Goal: Task Accomplishment & Management: Manage account settings

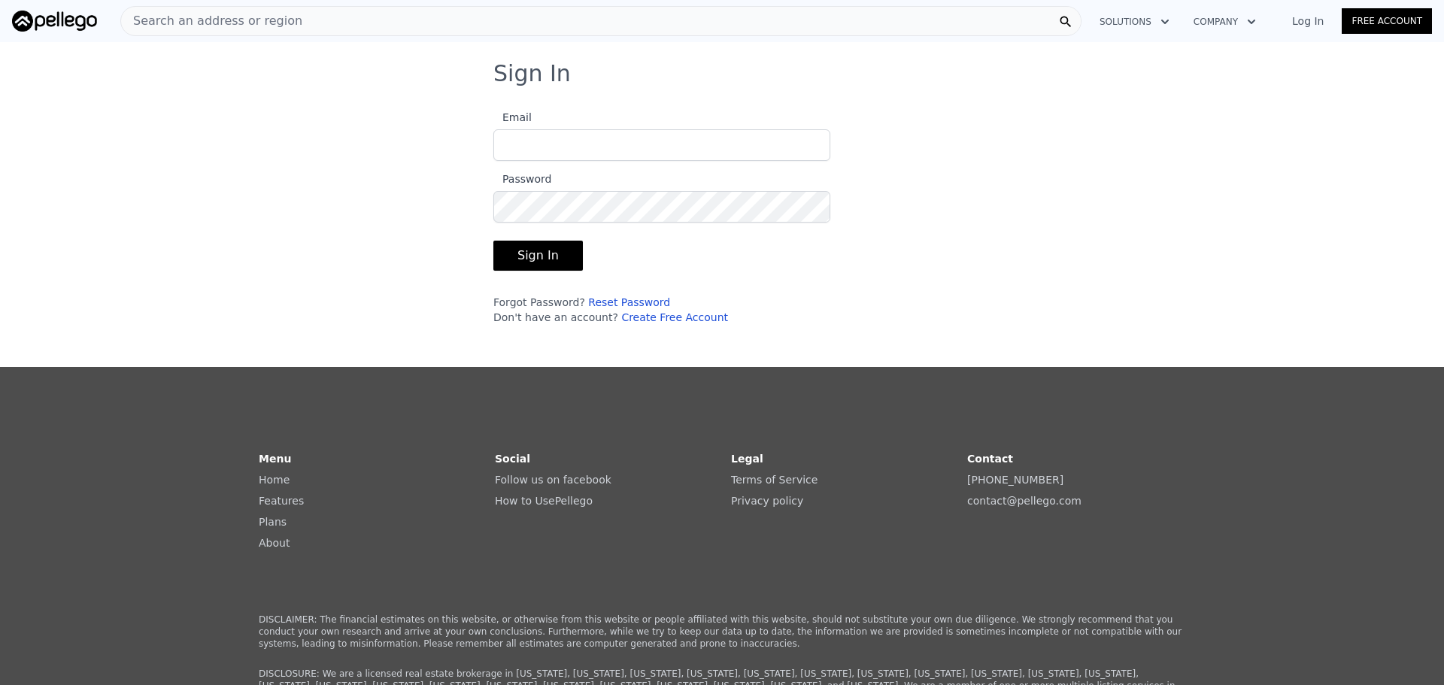
type input "[EMAIL_ADDRESS][DOMAIN_NAME]"
click at [535, 253] on button "Sign In" at bounding box center [537, 256] width 89 height 30
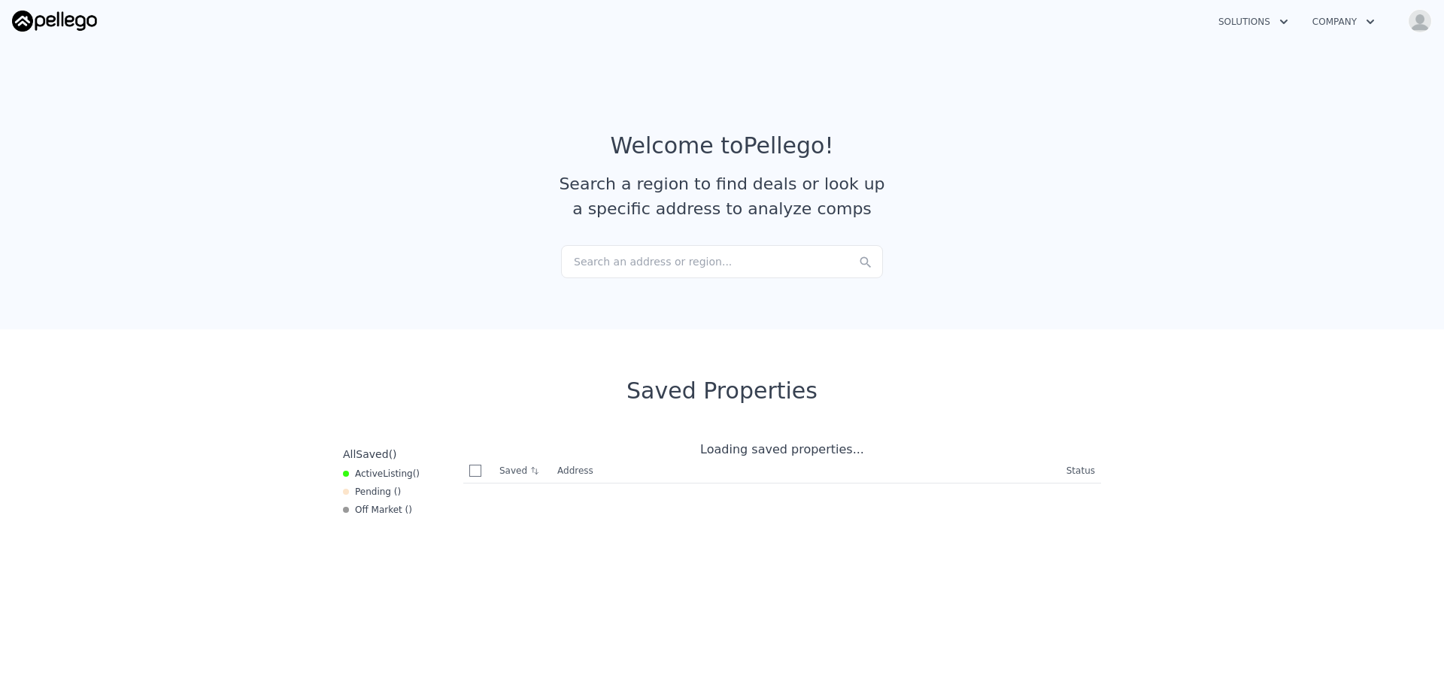
checkbox input "true"
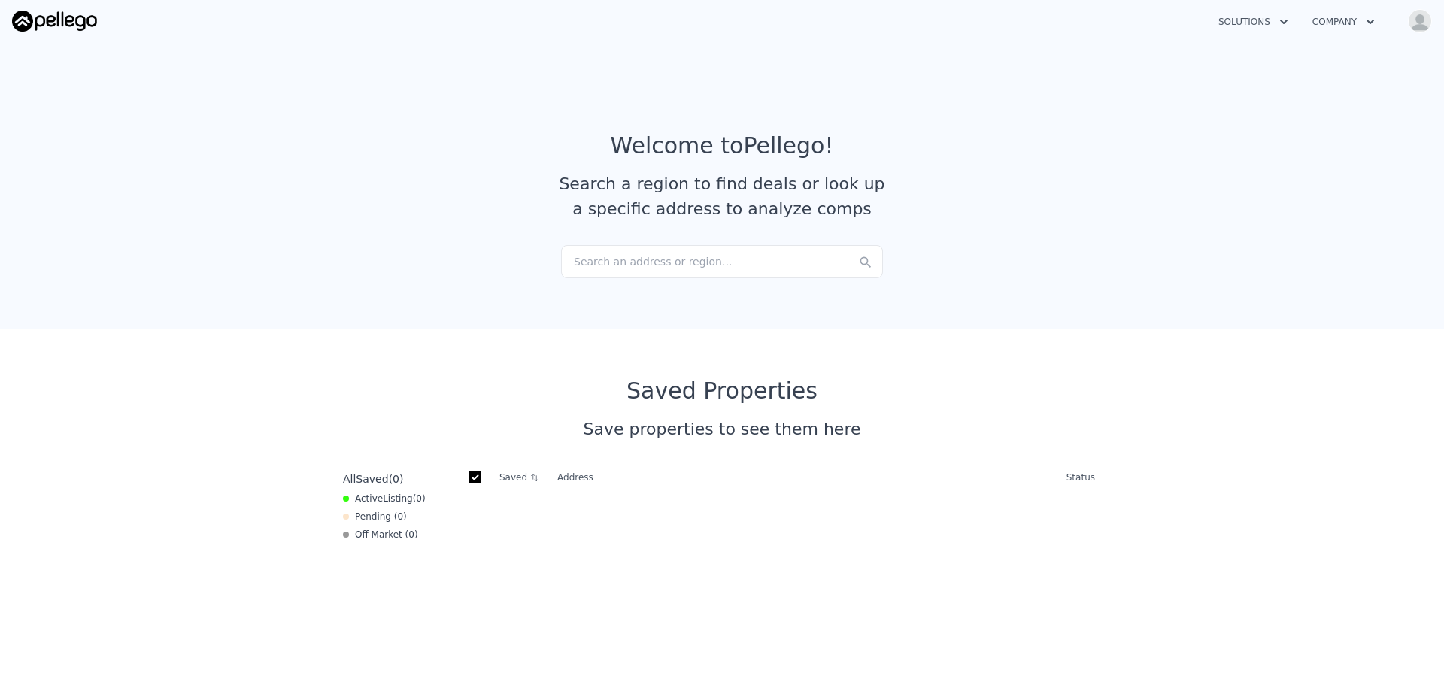
click at [1425, 31] on img "button" at bounding box center [1420, 21] width 24 height 24
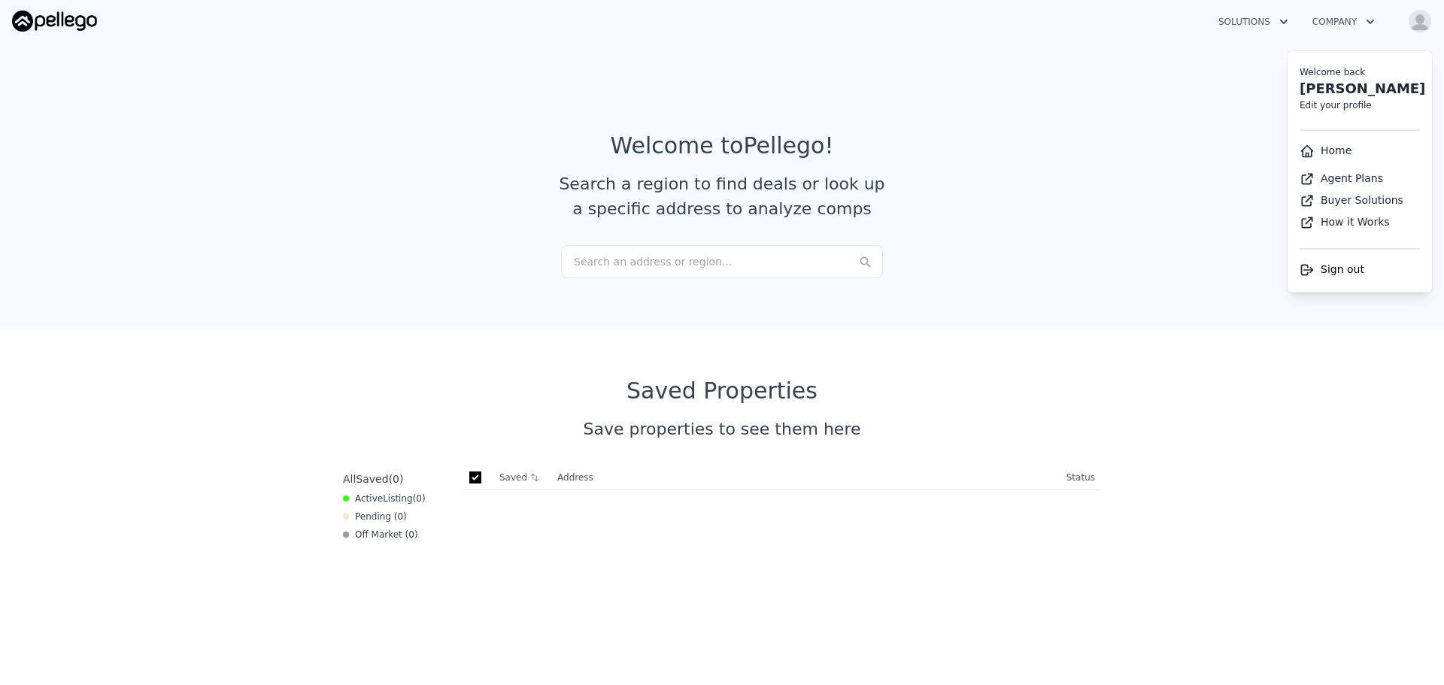
click at [1347, 105] on link "Edit your profile" at bounding box center [1335, 105] width 72 height 11
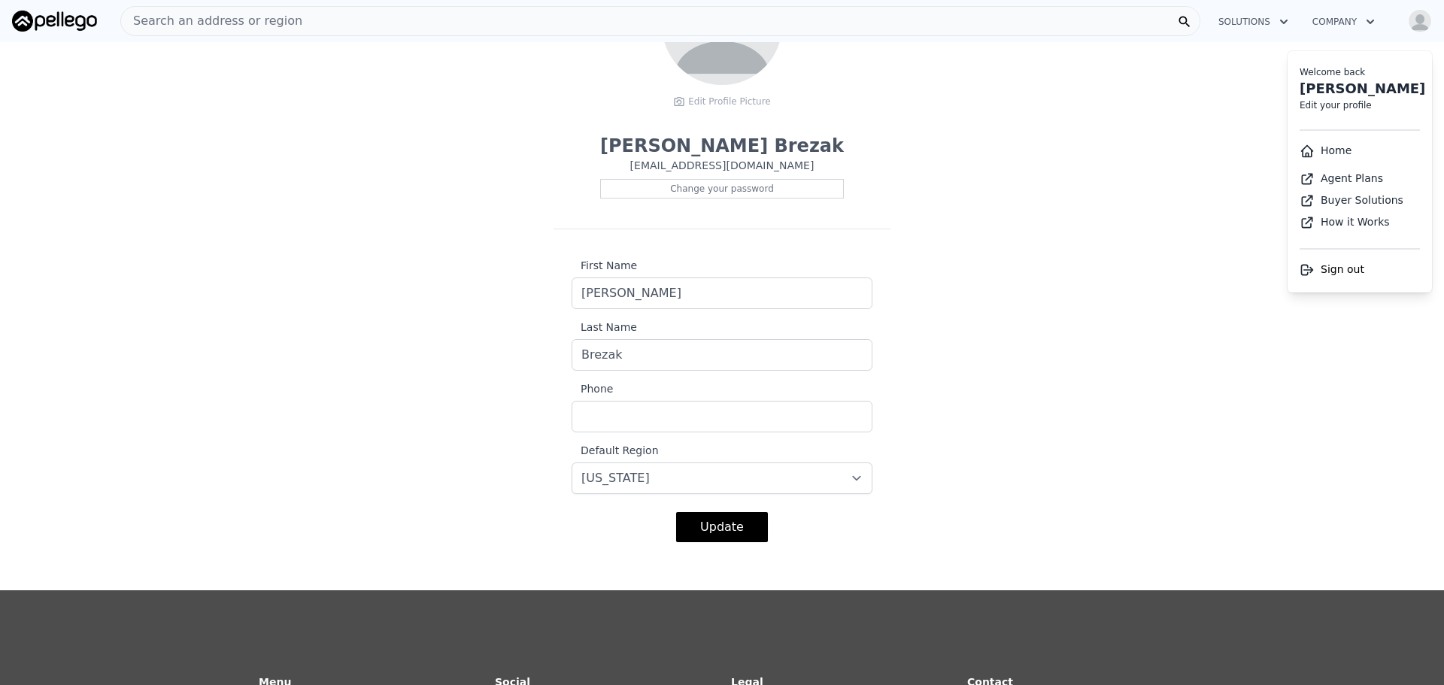
scroll to position [226, 0]
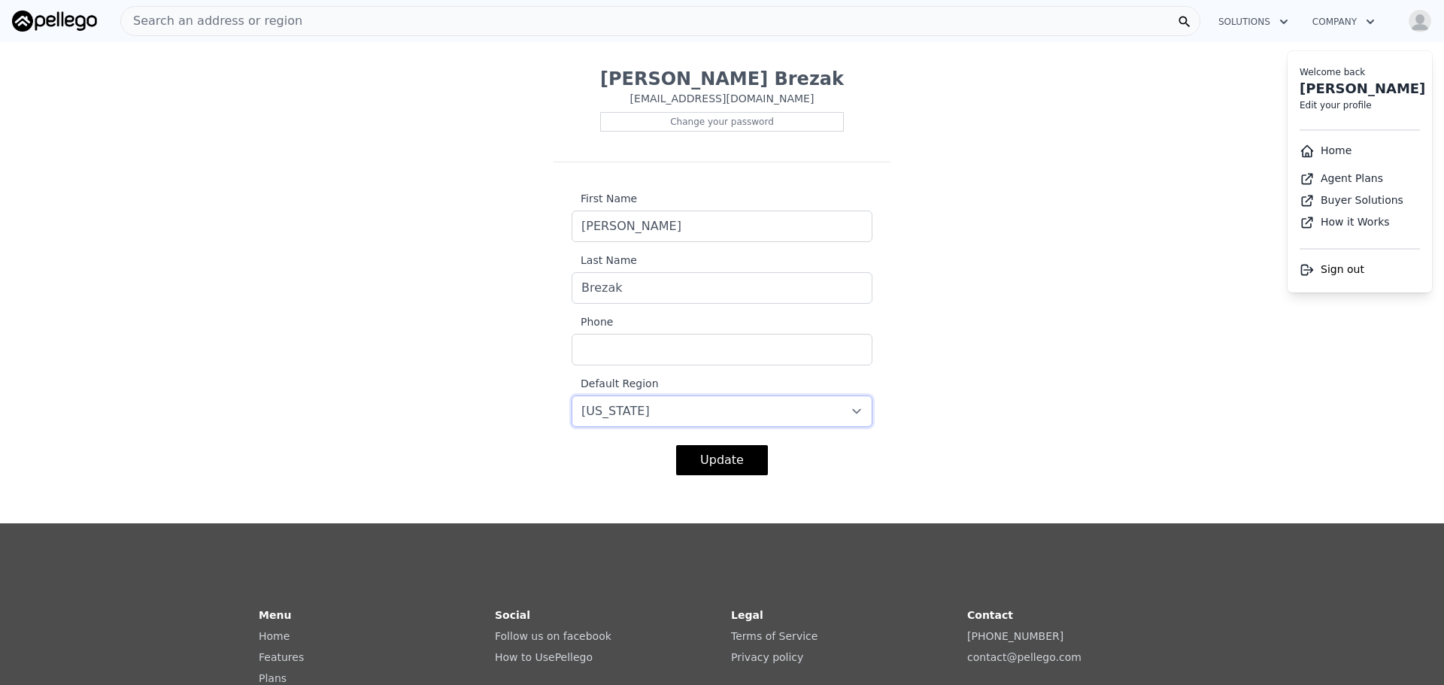
click at [753, 414] on select "-- select -- [US_STATE] [US_STATE] [US_STATE] [US_STATE] [US_STATE] [US_STATE]" at bounding box center [721, 411] width 301 height 32
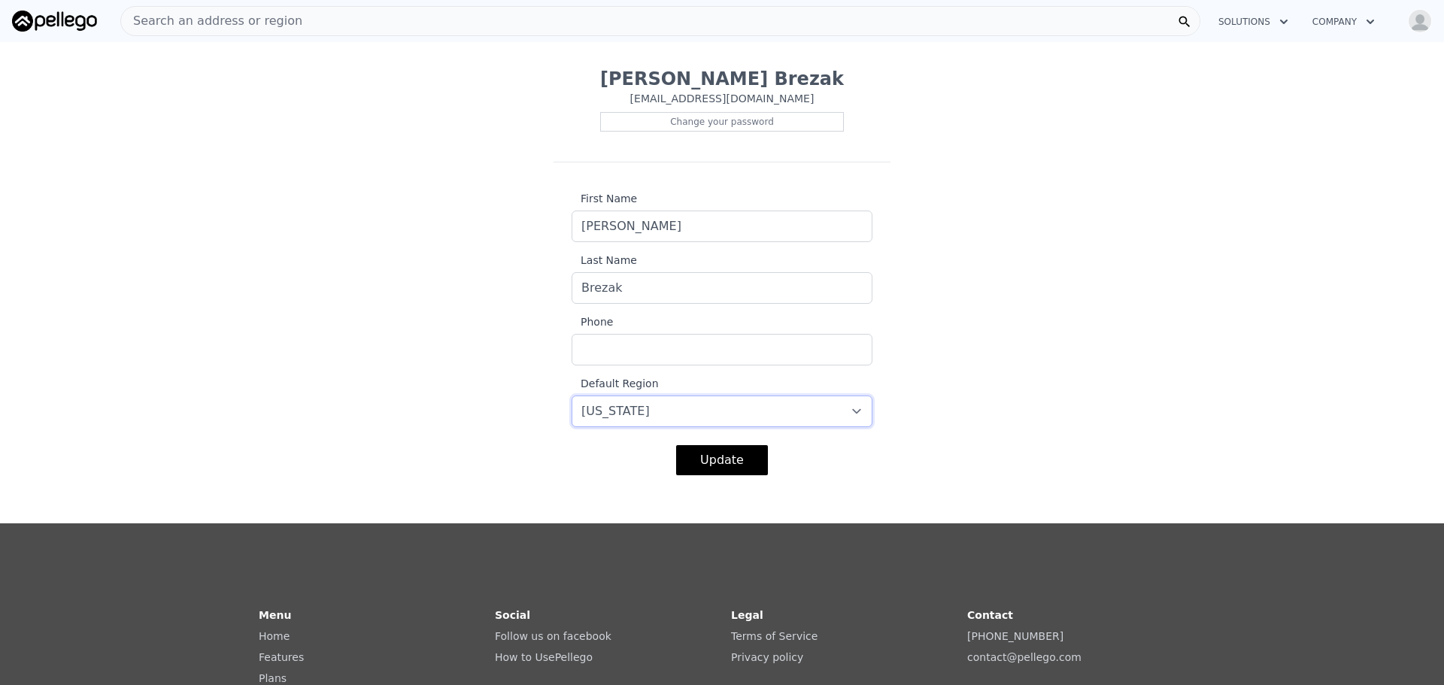
select select "12"
click at [571, 395] on select "-- select -- [US_STATE] [US_STATE] [US_STATE] [US_STATE] [US_STATE] [US_STATE]" at bounding box center [721, 411] width 301 height 32
click at [729, 456] on button "Update" at bounding box center [722, 460] width 92 height 30
click at [695, 341] on input "Phone" at bounding box center [721, 350] width 301 height 32
type input "3237970153"
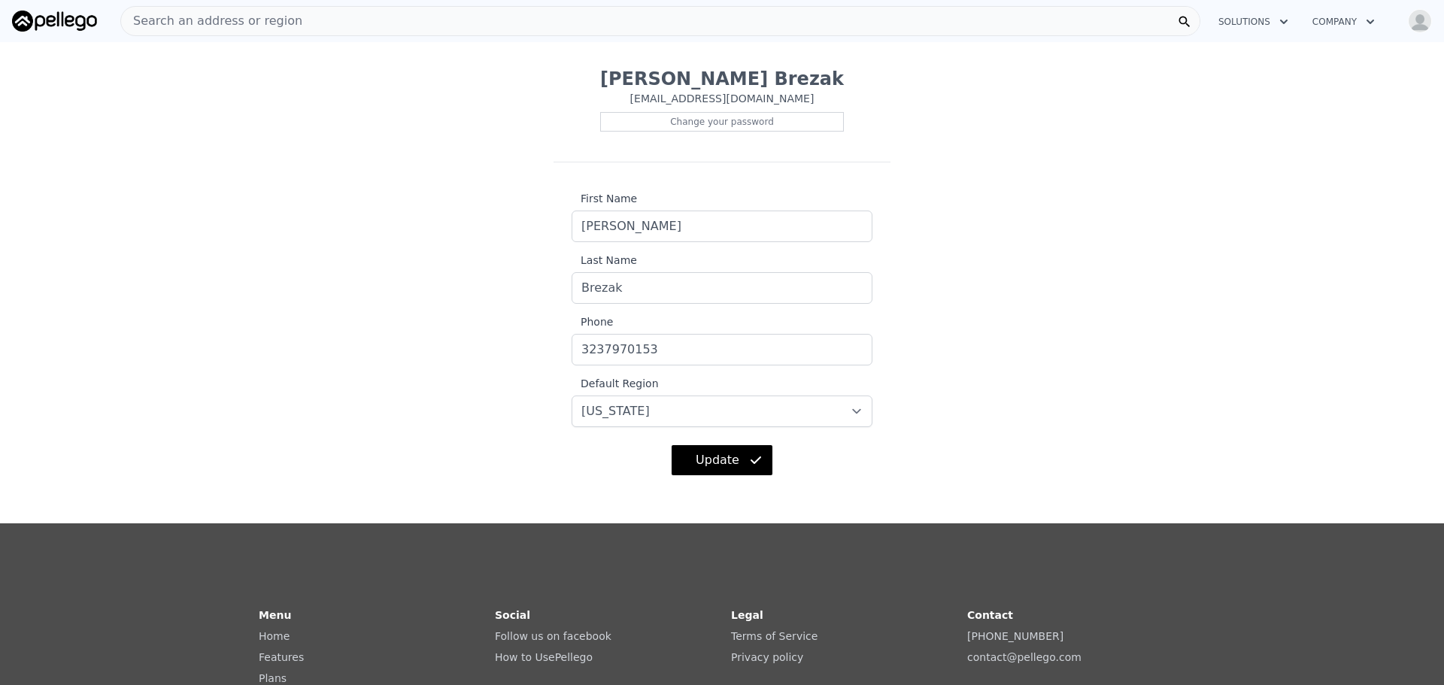
click at [999, 293] on div "Edit Account Edit Profile Picture [PERSON_NAME] [EMAIL_ADDRESS][DOMAIN_NAME] Ch…" at bounding box center [722, 164] width 1444 height 659
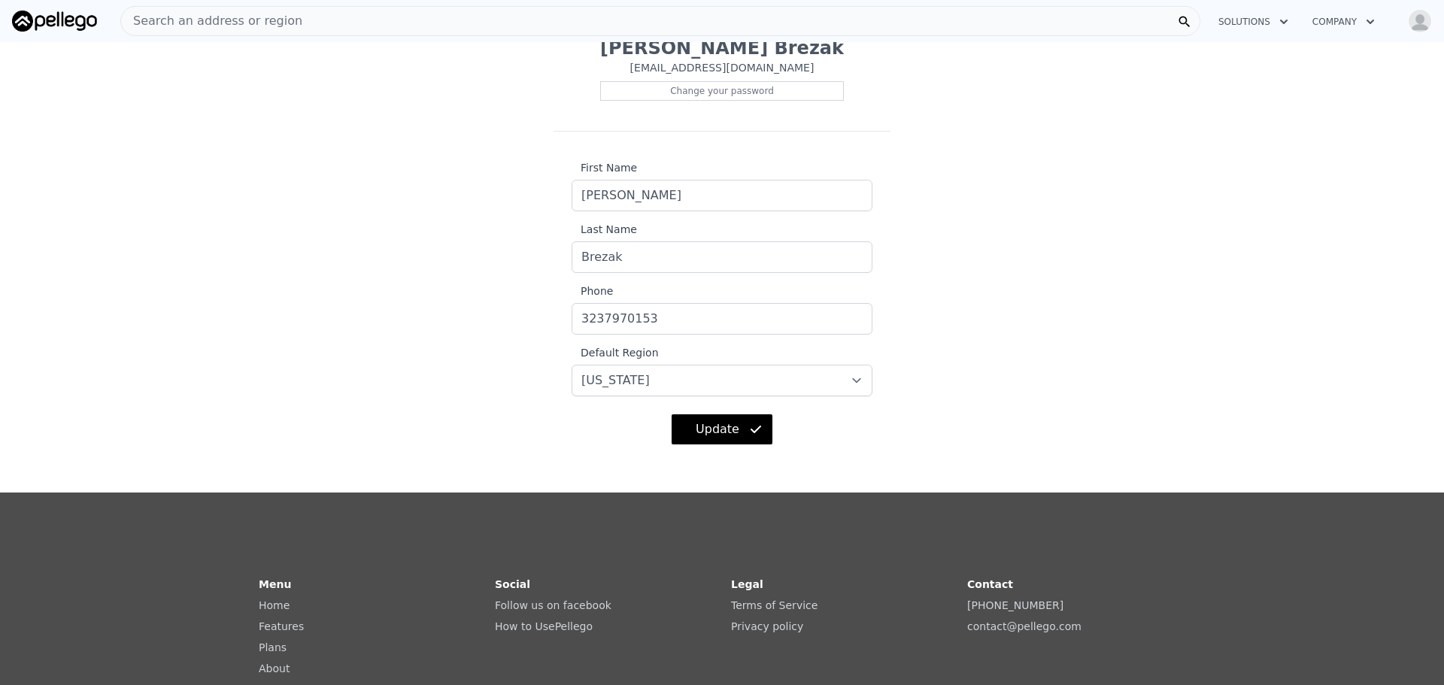
scroll to position [301, 0]
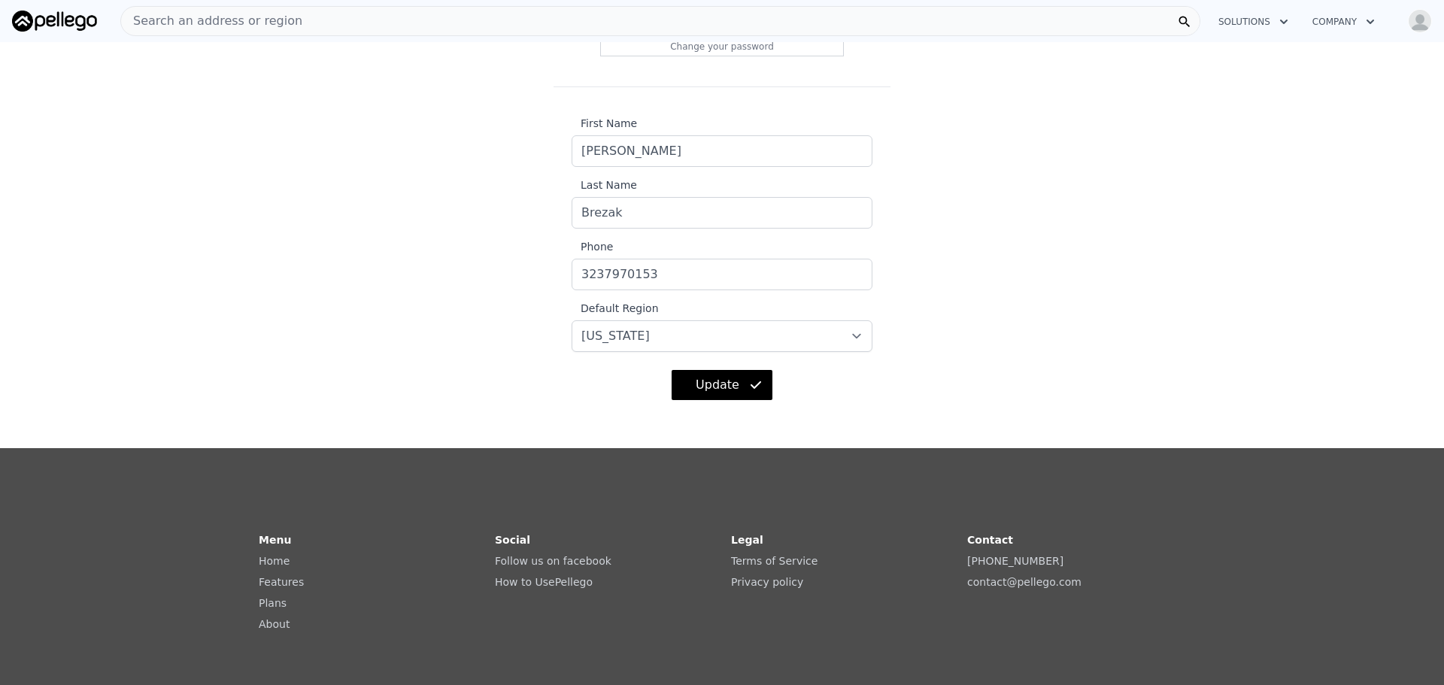
click at [748, 387] on icon at bounding box center [755, 384] width 15 height 15
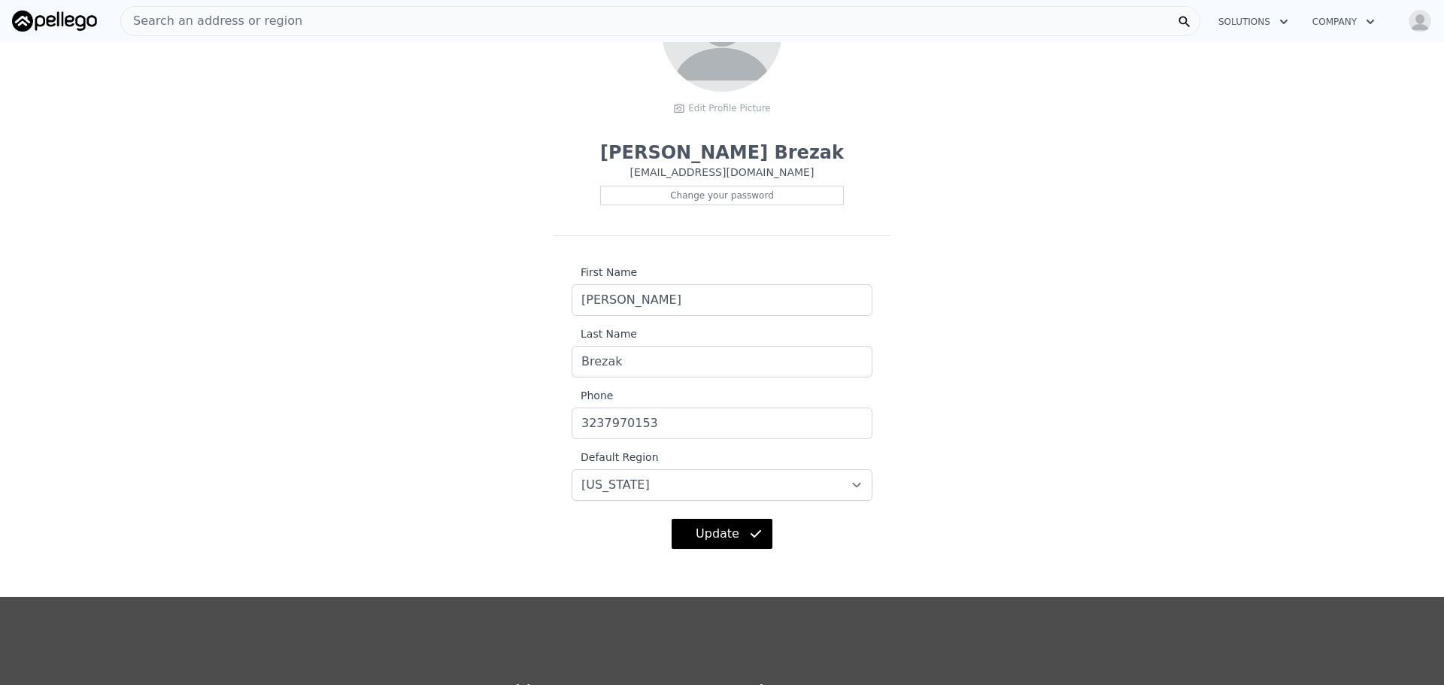
scroll to position [0, 0]
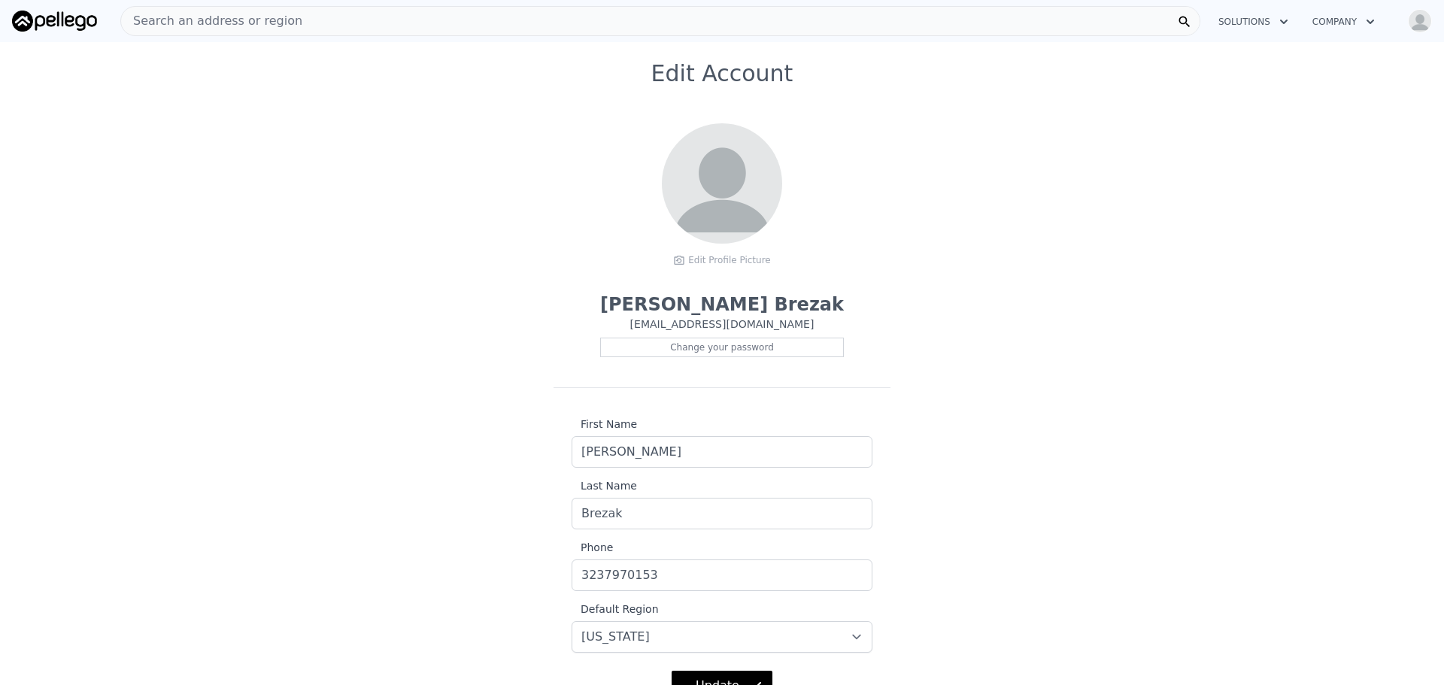
click at [1367, 20] on icon "button" at bounding box center [1369, 22] width 15 height 18
click at [1266, 23] on button "Solutions" at bounding box center [1253, 21] width 94 height 27
click at [1426, 23] on img "button" at bounding box center [1420, 21] width 24 height 24
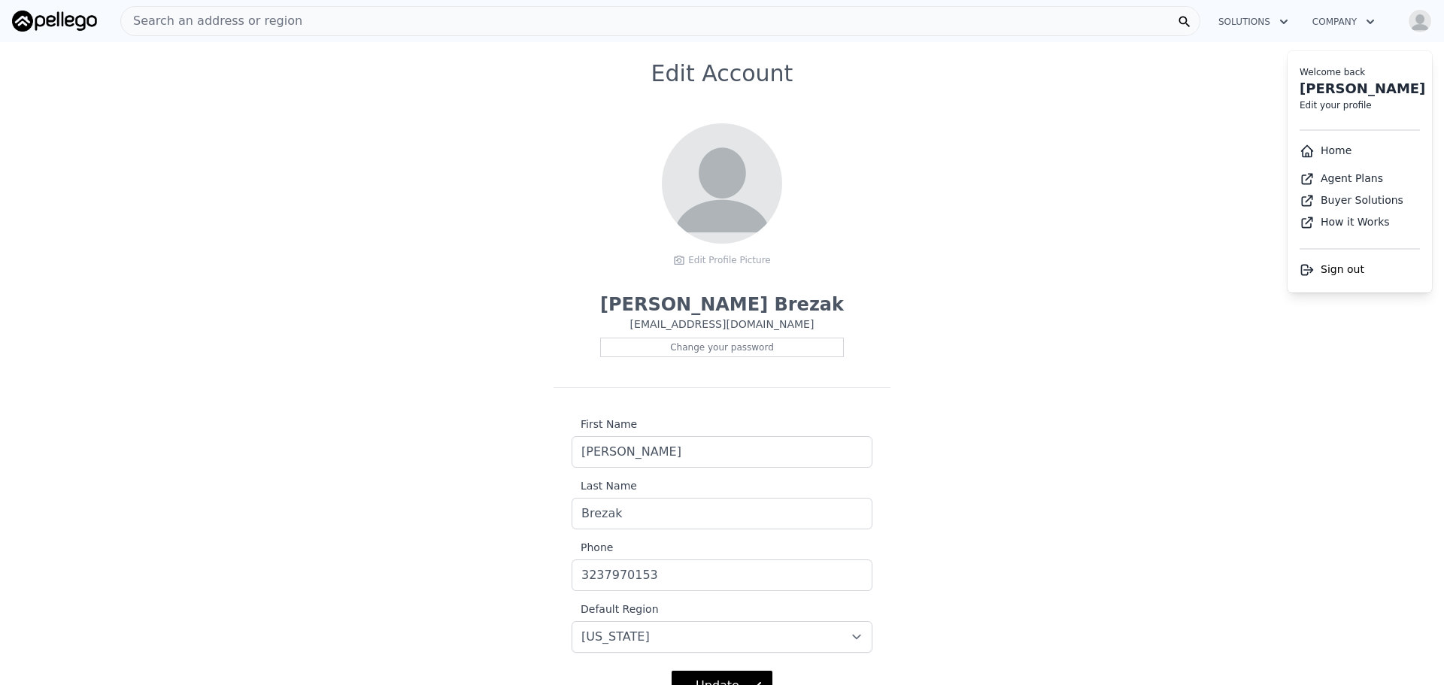
click at [1350, 177] on link "Agent Plans" at bounding box center [1340, 178] width 83 height 12
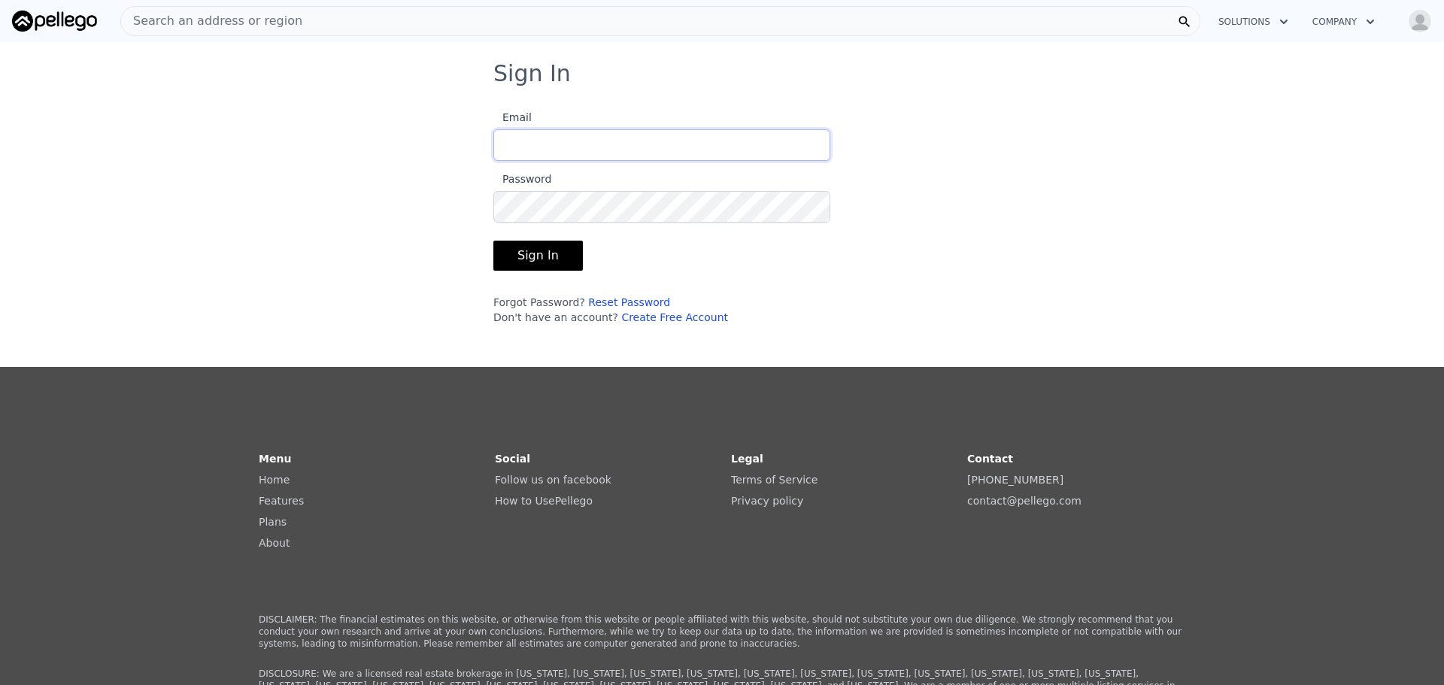
type input "[EMAIL_ADDRESS][DOMAIN_NAME]"
click at [544, 250] on button "Sign In" at bounding box center [537, 256] width 89 height 30
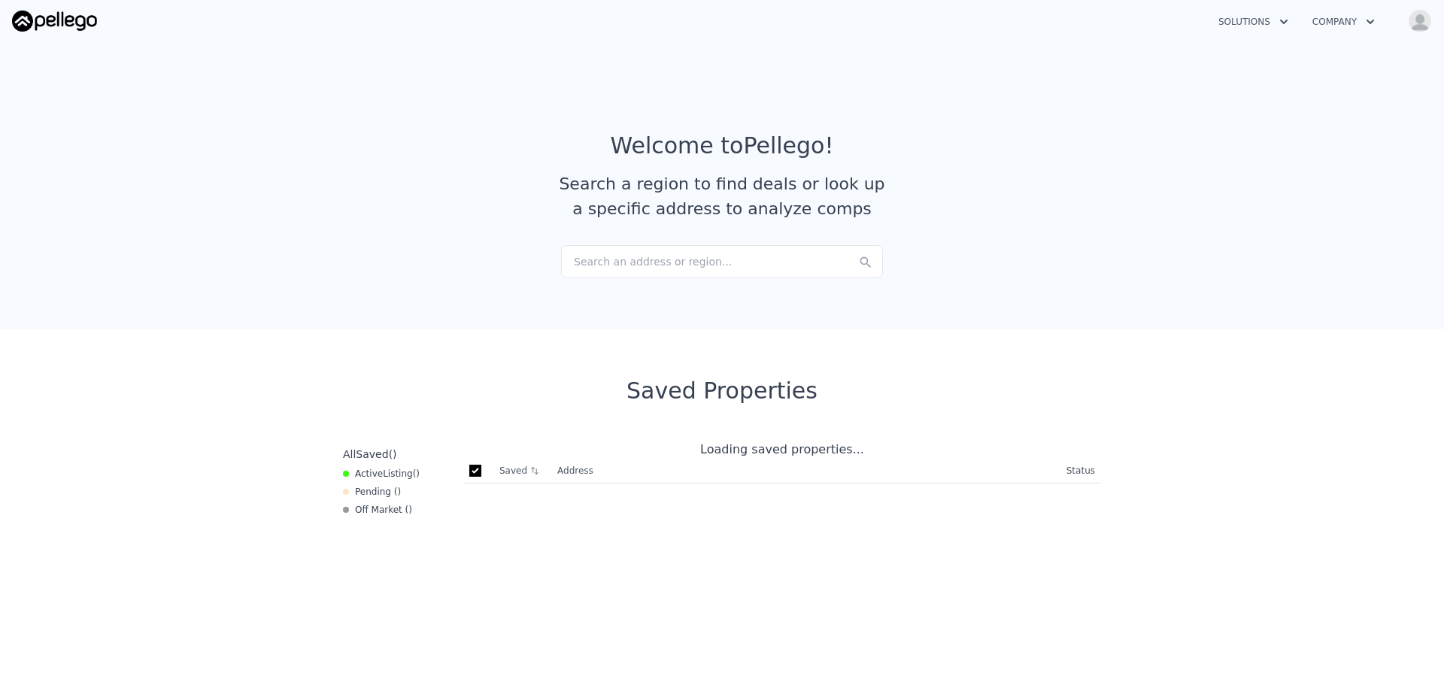
checkbox input "true"
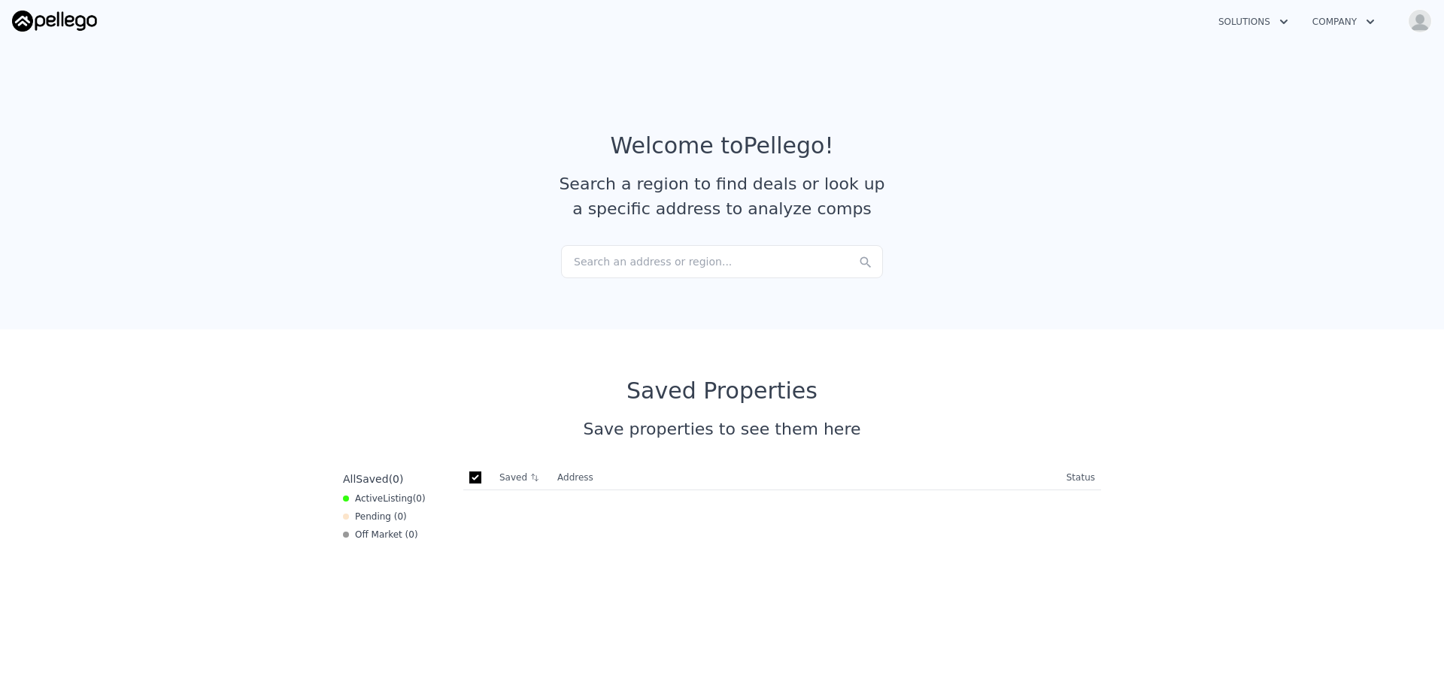
click at [383, 495] on span "Listing" at bounding box center [398, 498] width 30 height 11
click at [62, 25] on img at bounding box center [54, 21] width 85 height 21
click at [1276, 19] on button "Solutions" at bounding box center [1253, 21] width 94 height 27
click at [1371, 14] on icon "button" at bounding box center [1369, 22] width 15 height 18
click at [1411, 26] on img "button" at bounding box center [1420, 21] width 24 height 24
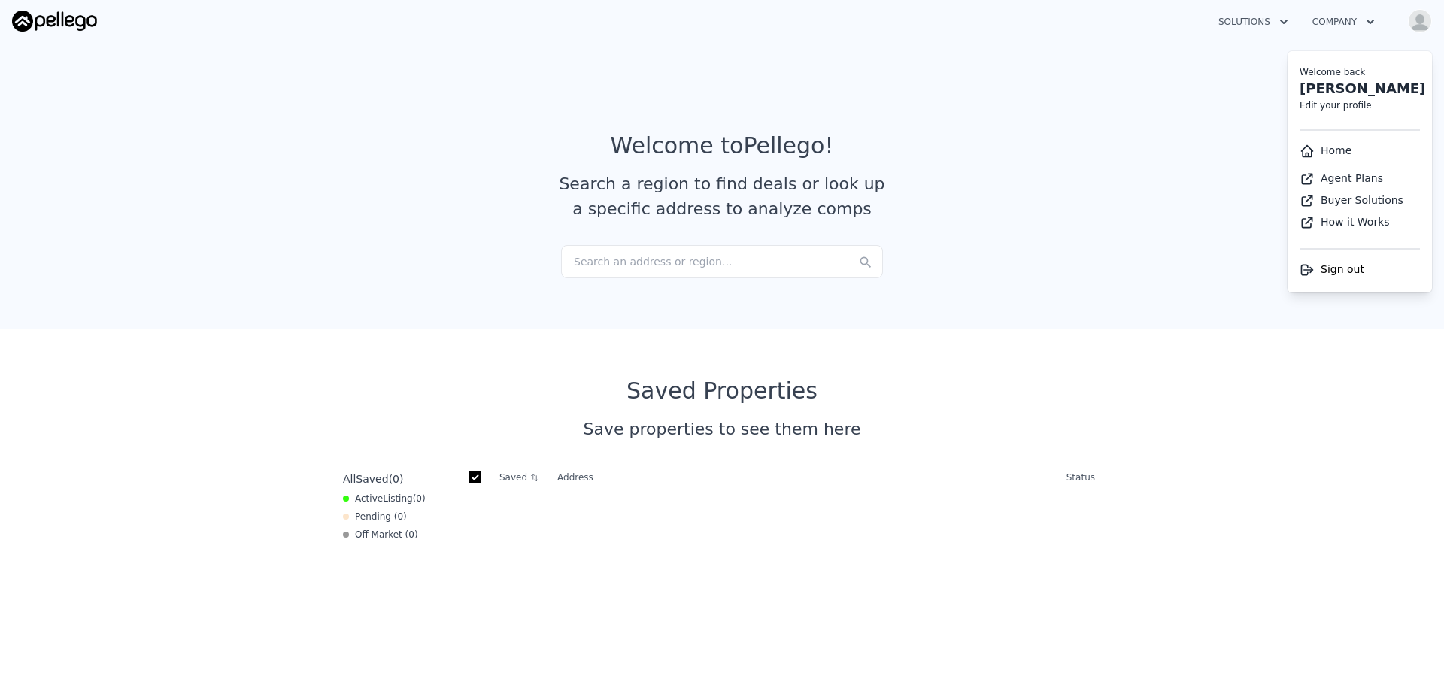
click at [1329, 156] on link "Home" at bounding box center [1325, 150] width 52 height 12
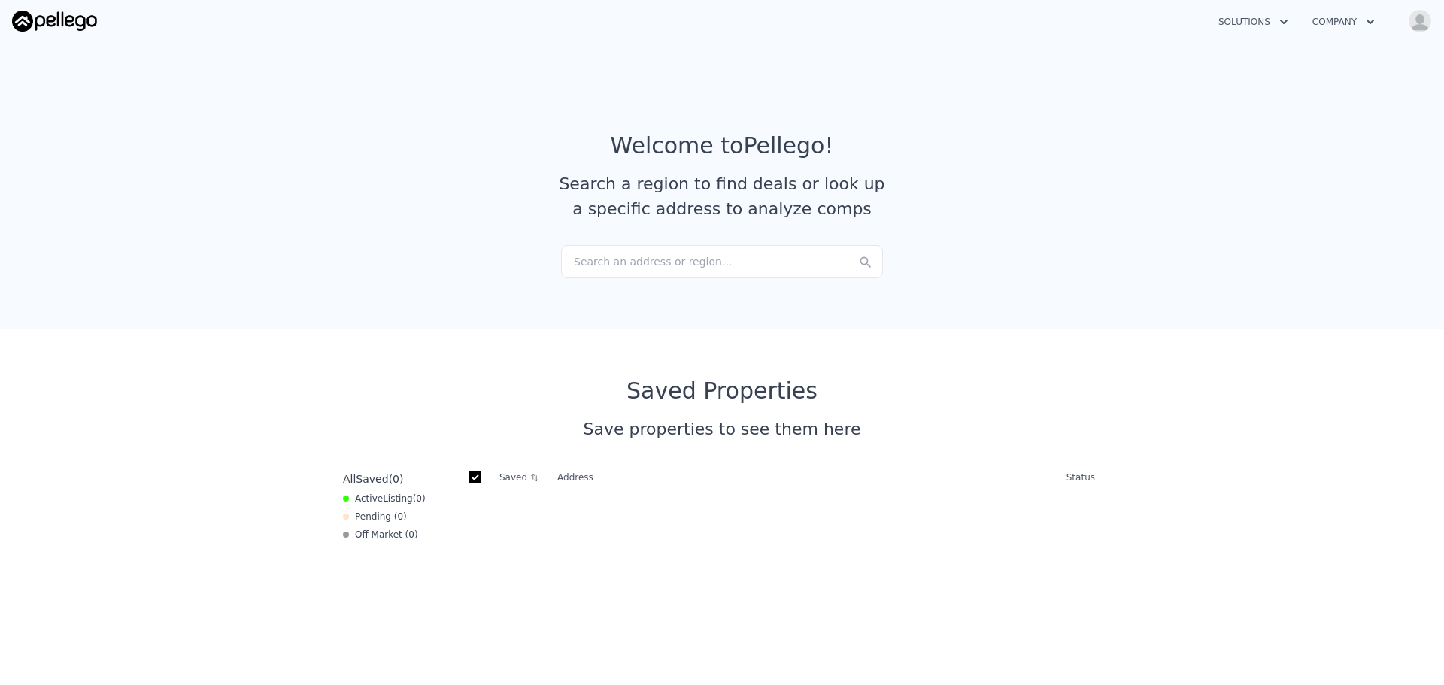
click at [1412, 26] on img "button" at bounding box center [1420, 21] width 24 height 24
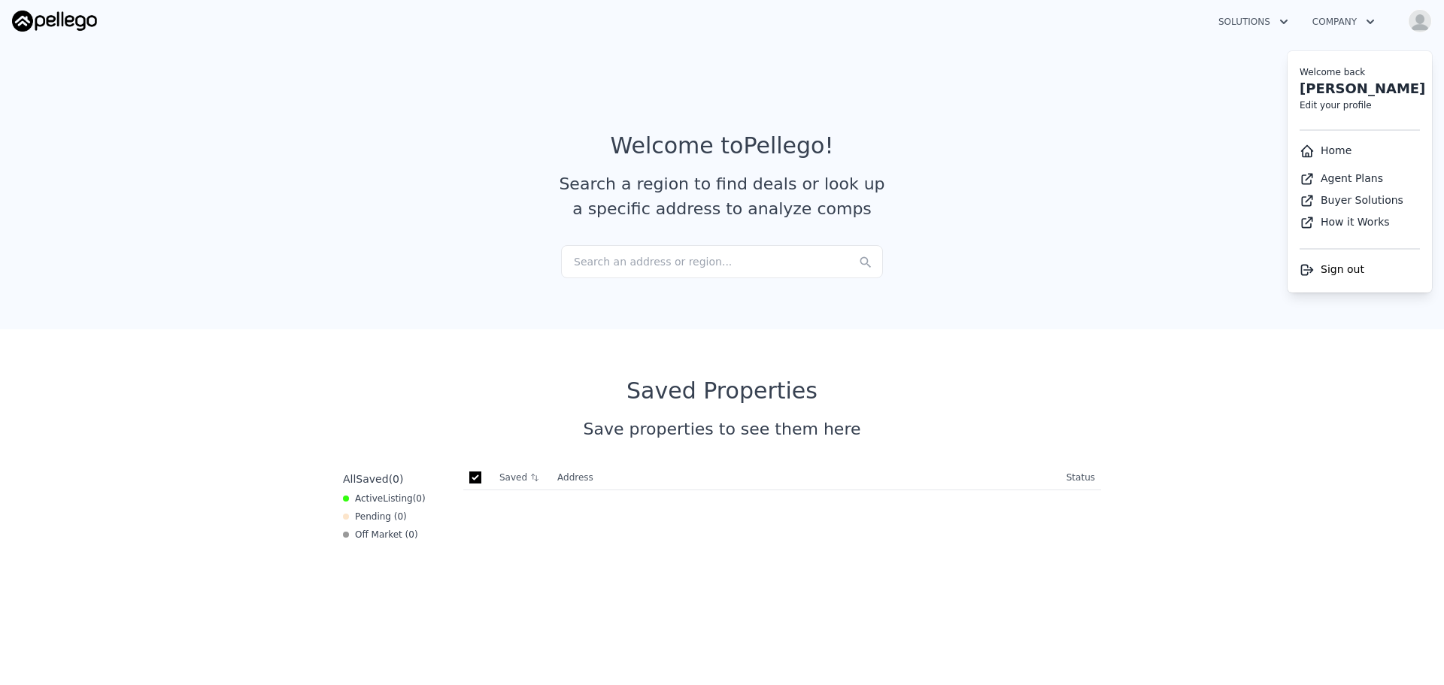
click at [1303, 178] on icon at bounding box center [1306, 178] width 15 height 15
